Goal: Task Accomplishment & Management: Use online tool/utility

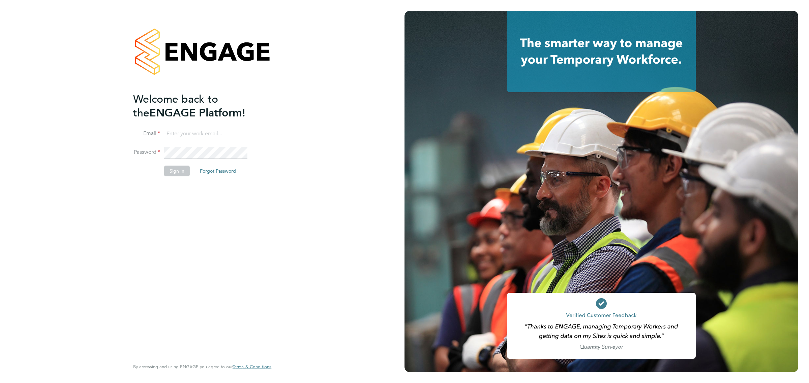
type input "james.harding@wates.co.uk"
click at [175, 171] on button "Sign In" at bounding box center [177, 171] width 26 height 11
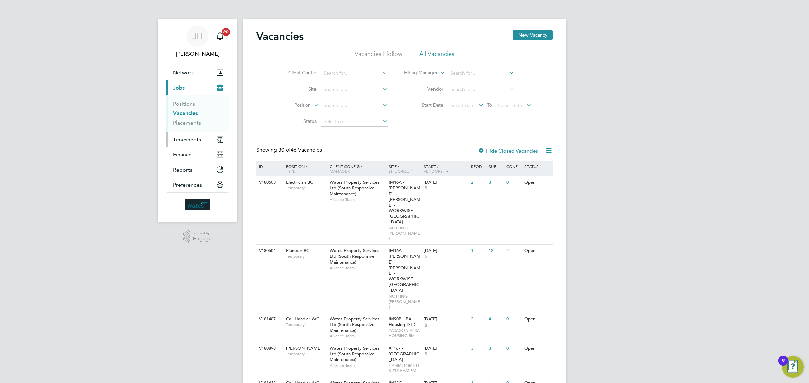
click at [189, 139] on span "Timesheets" at bounding box center [187, 139] width 28 height 6
click at [181, 117] on link "Timesheets" at bounding box center [187, 119] width 28 height 6
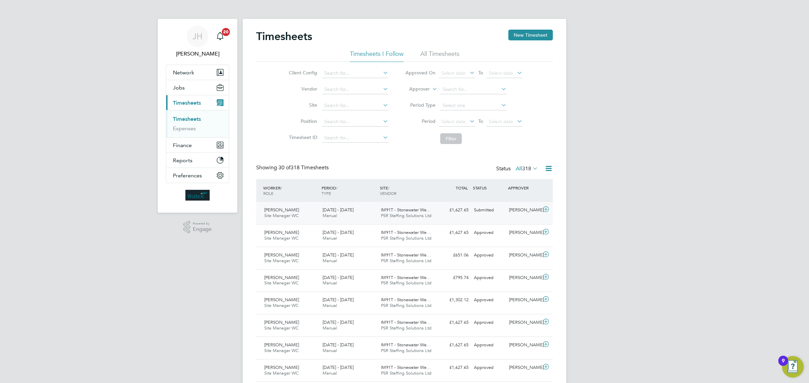
click at [548, 211] on icon at bounding box center [546, 209] width 8 height 5
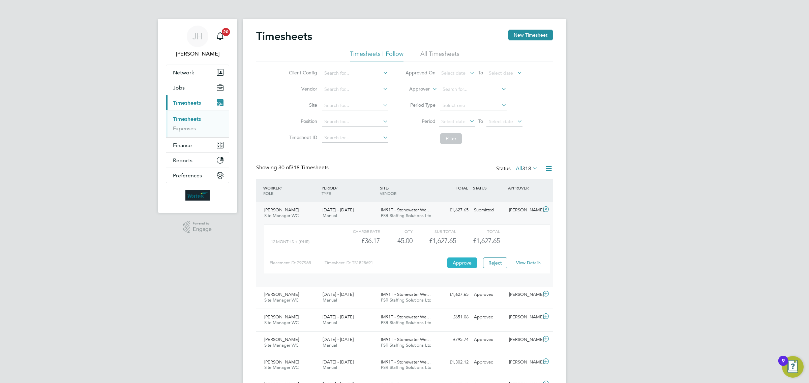
click at [463, 262] on button "Approve" at bounding box center [462, 263] width 30 height 11
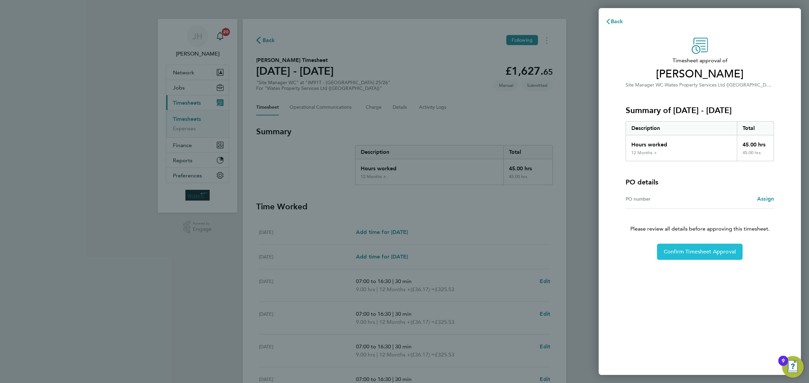
click at [671, 248] on button "Confirm Timesheet Approval" at bounding box center [700, 252] width 86 height 16
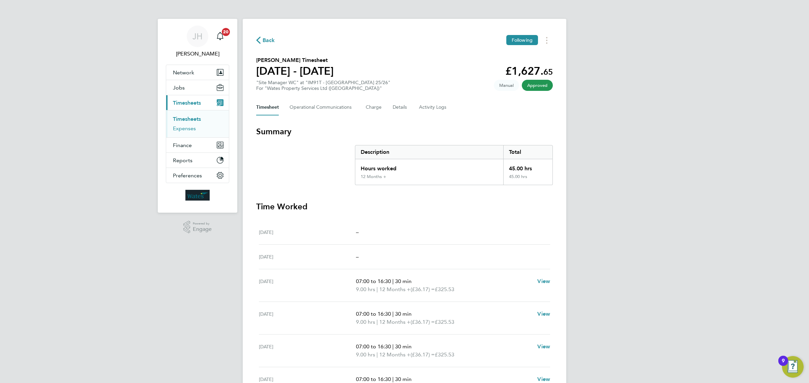
click at [193, 130] on link "Expenses" at bounding box center [184, 128] width 23 height 6
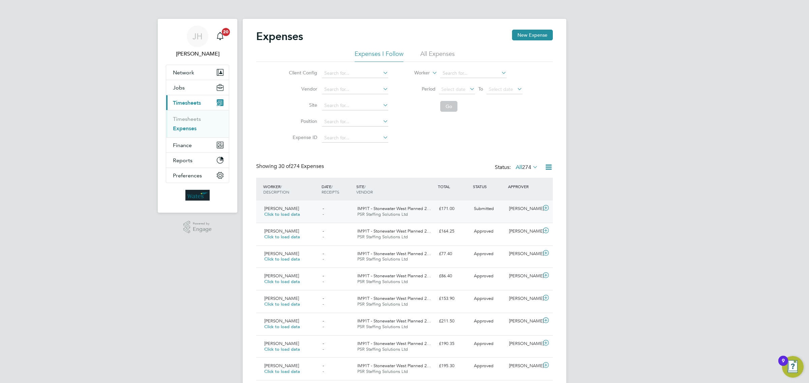
click at [548, 206] on icon at bounding box center [546, 208] width 8 height 5
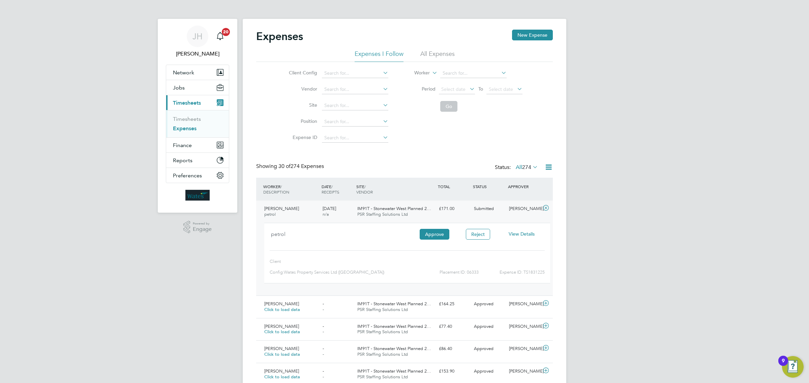
click at [518, 234] on span "View Details" at bounding box center [522, 234] width 26 height 6
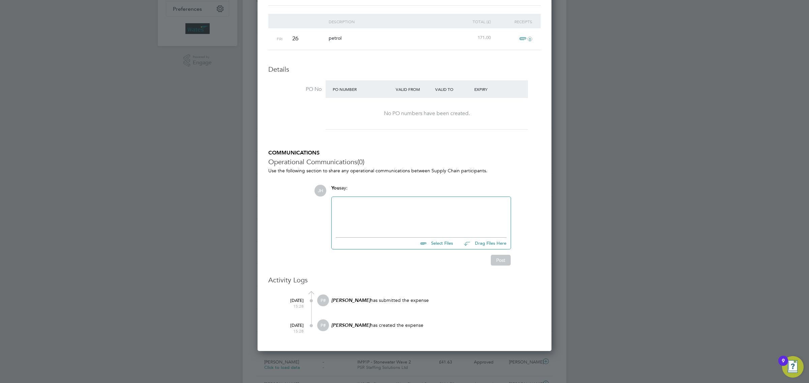
scroll to position [168, 0]
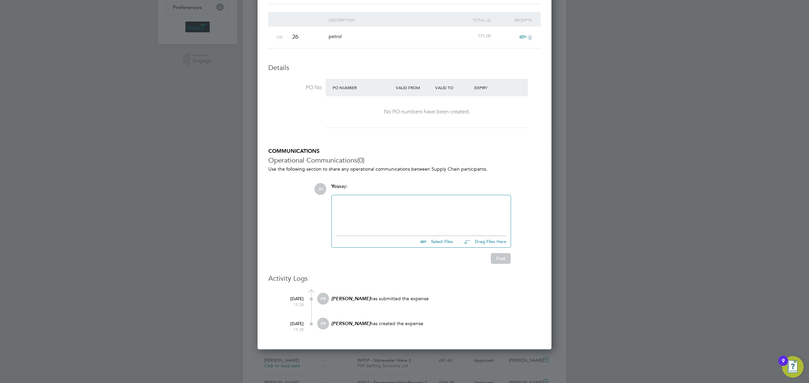
click at [445, 242] on input "file" at bounding box center [455, 240] width 101 height 9
type input "C:\fakepath\Screenshot [DATE] 190625.jpg"
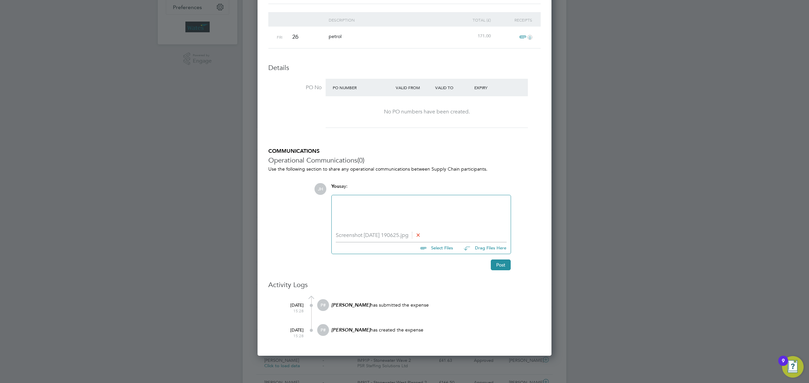
scroll to position [500, 294]
click at [502, 267] on button "Post" at bounding box center [501, 265] width 20 height 11
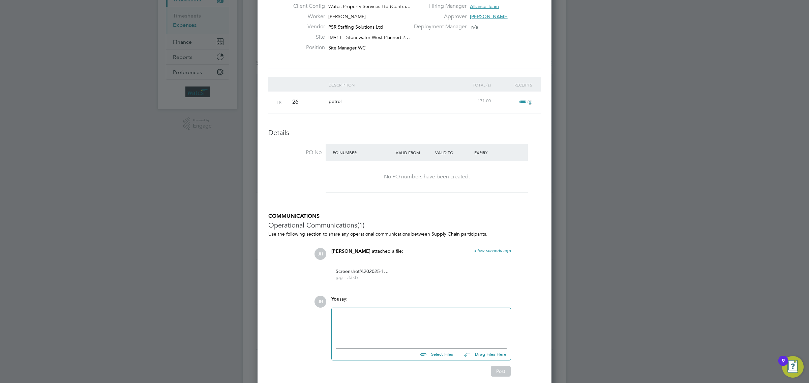
scroll to position [0, 0]
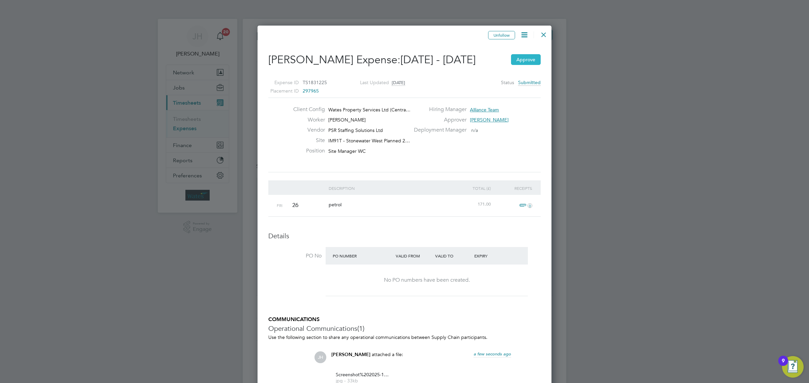
click at [526, 61] on button "Approve" at bounding box center [526, 59] width 30 height 11
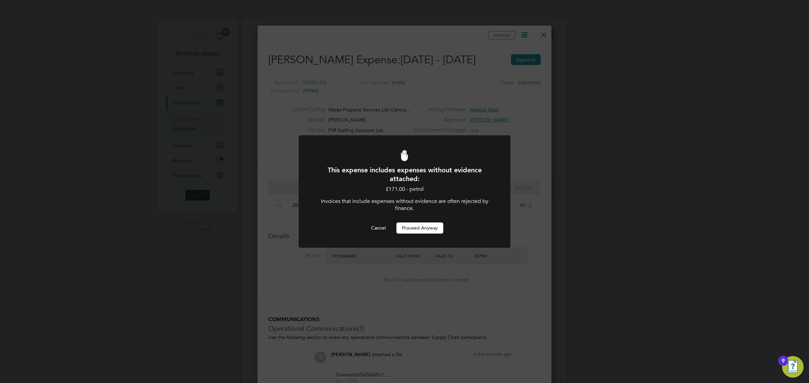
click at [436, 223] on button "Proceed Anyway" at bounding box center [419, 228] width 47 height 11
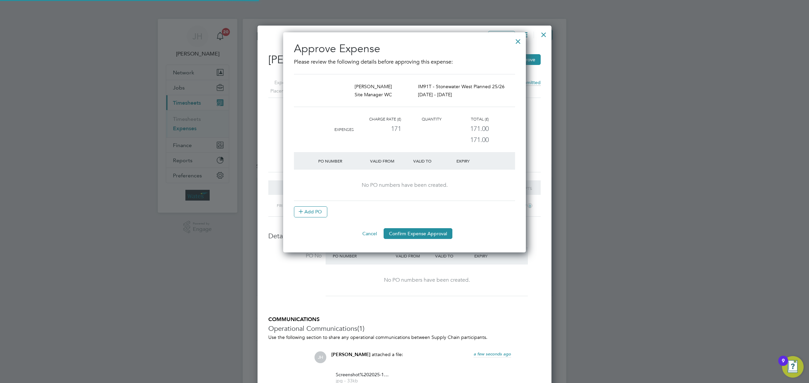
scroll to position [3, 3]
click at [433, 233] on button "Confirm Expense Approval" at bounding box center [417, 233] width 69 height 11
